Goal: Information Seeking & Learning: Learn about a topic

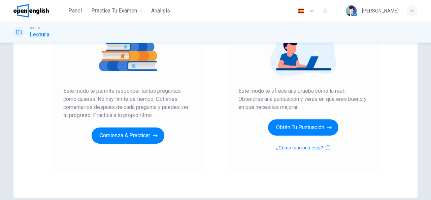
scroll to position [92, 0]
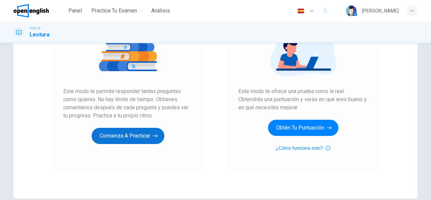
click at [133, 136] on button "Comienza a practicar" at bounding box center [128, 136] width 73 height 16
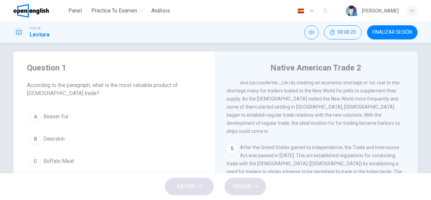
scroll to position [0, 0]
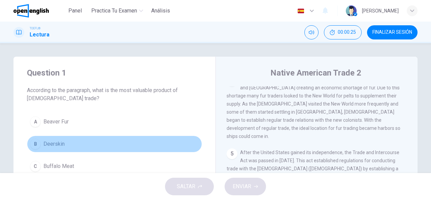
click at [53, 141] on span "Deerskin" at bounding box center [53, 144] width 21 height 8
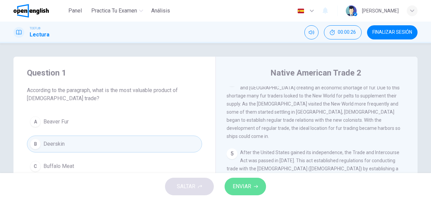
click at [239, 182] on span "ENVIAR" at bounding box center [241, 185] width 19 height 9
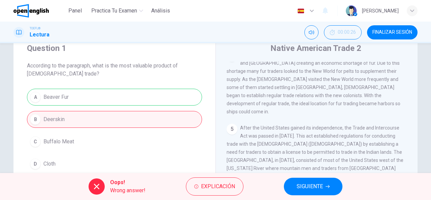
scroll to position [34, 0]
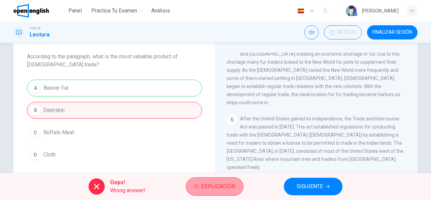
click at [203, 186] on span "Explicación" at bounding box center [218, 185] width 34 height 9
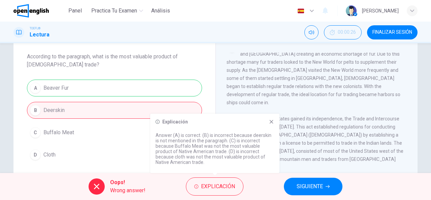
drag, startPoint x: 169, startPoint y: 136, endPoint x: 193, endPoint y: 133, distance: 25.2
click at [193, 133] on p "Answer (A) is correct. (B) is incorrect because deerskin is not mentioned in th…" at bounding box center [214, 148] width 118 height 32
drag, startPoint x: 272, startPoint y: 119, endPoint x: 274, endPoint y: 128, distance: 9.2
click at [272, 119] on icon at bounding box center [270, 121] width 5 height 5
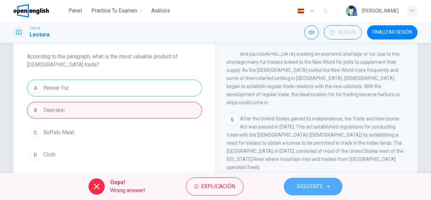
click at [320, 180] on button "SIGUIENTE" at bounding box center [313, 185] width 59 height 17
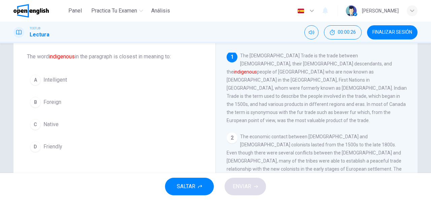
scroll to position [0, 0]
click at [398, 36] on button "FINALIZAR SESIÓN" at bounding box center [392, 32] width 50 height 14
